Goal: Navigation & Orientation: Find specific page/section

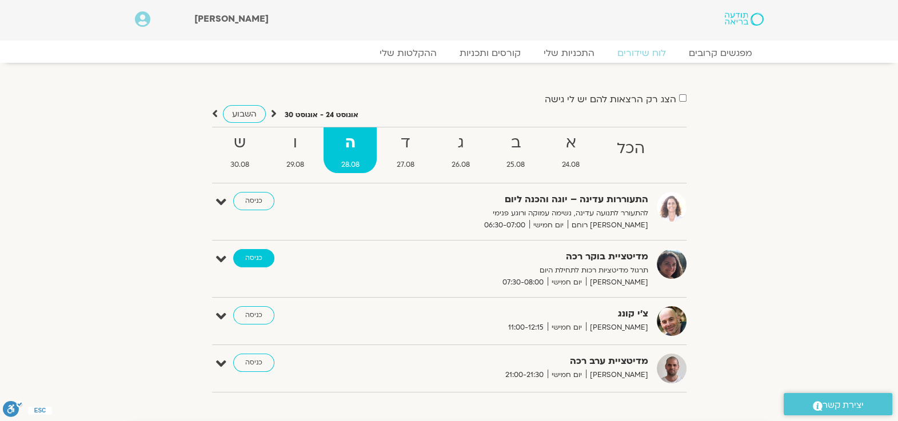
click at [250, 259] on link "כניסה" at bounding box center [253, 258] width 41 height 18
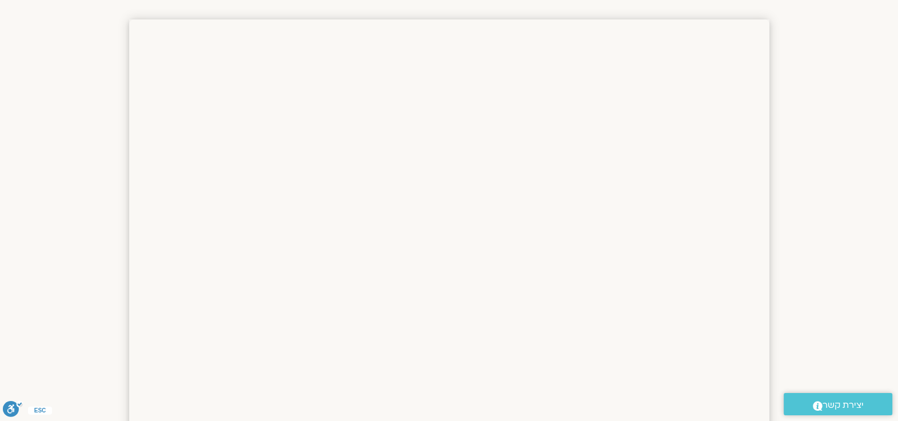
scroll to position [388, 0]
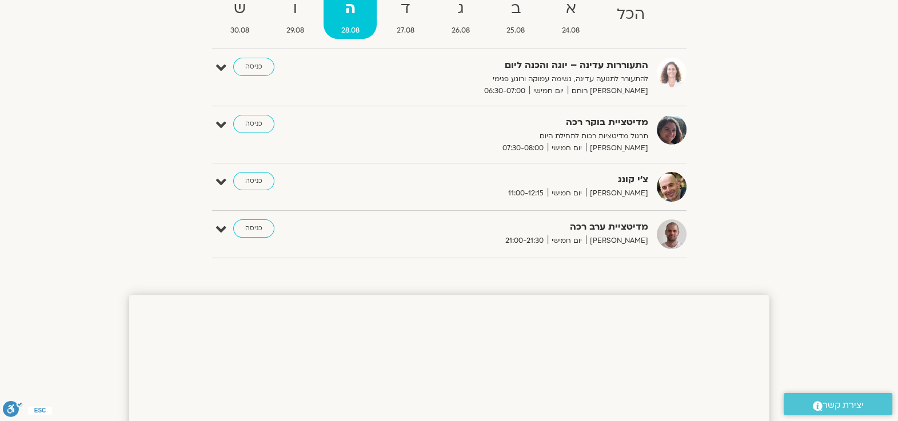
scroll to position [102, 0]
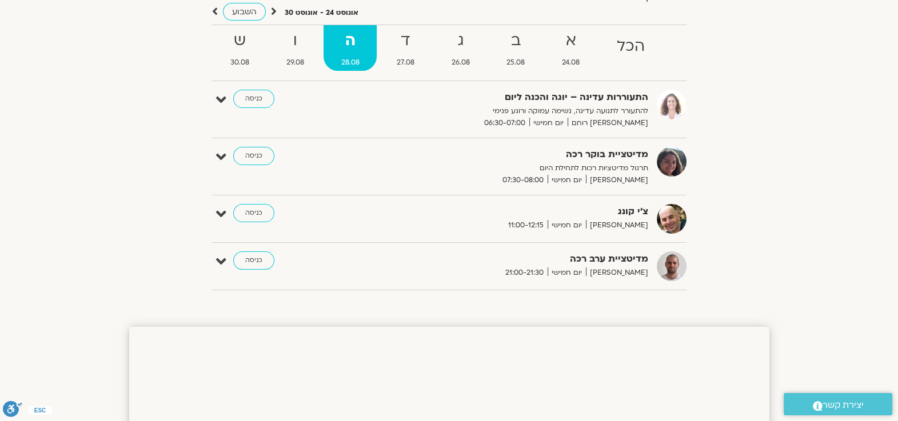
click at [103, 201] on section "הצג רק הרצאות להם יש לי גישה אוגוסט 24 - אוגוסט 30 השבוע להציג אירועים שפתוחים …" at bounding box center [449, 133] width 898 height 344
click at [266, 161] on link "כניסה" at bounding box center [253, 156] width 41 height 18
